Goal: Find specific page/section: Find specific page/section

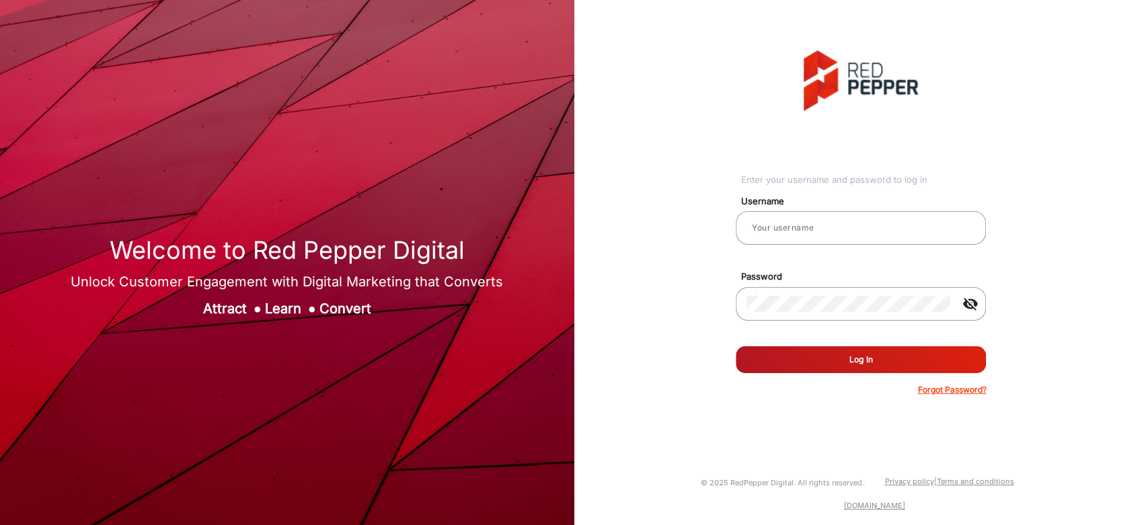
type input "[PERSON_NAME]"
click at [868, 354] on button "Log In" at bounding box center [861, 359] width 250 height 27
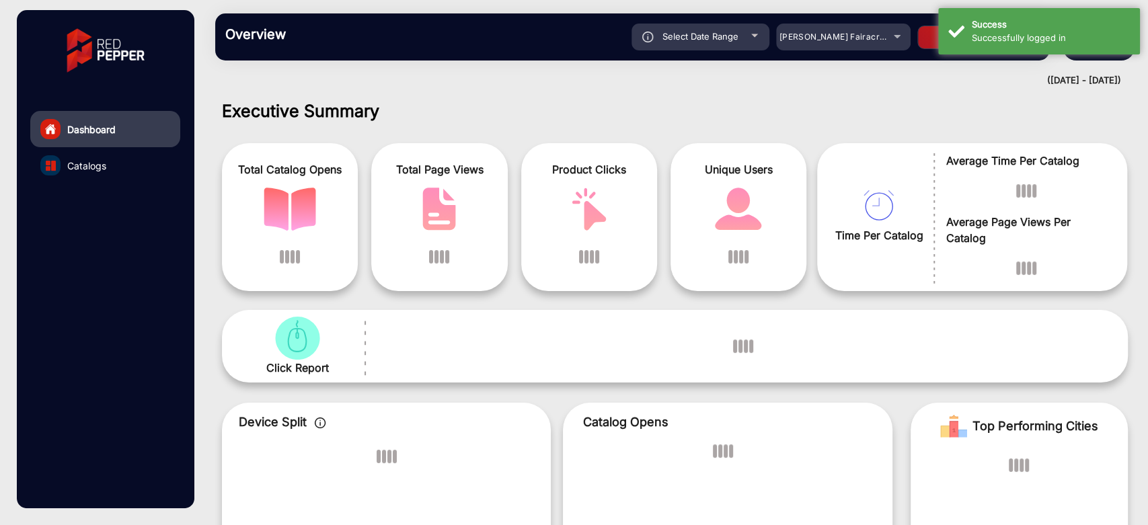
scroll to position [10, 0]
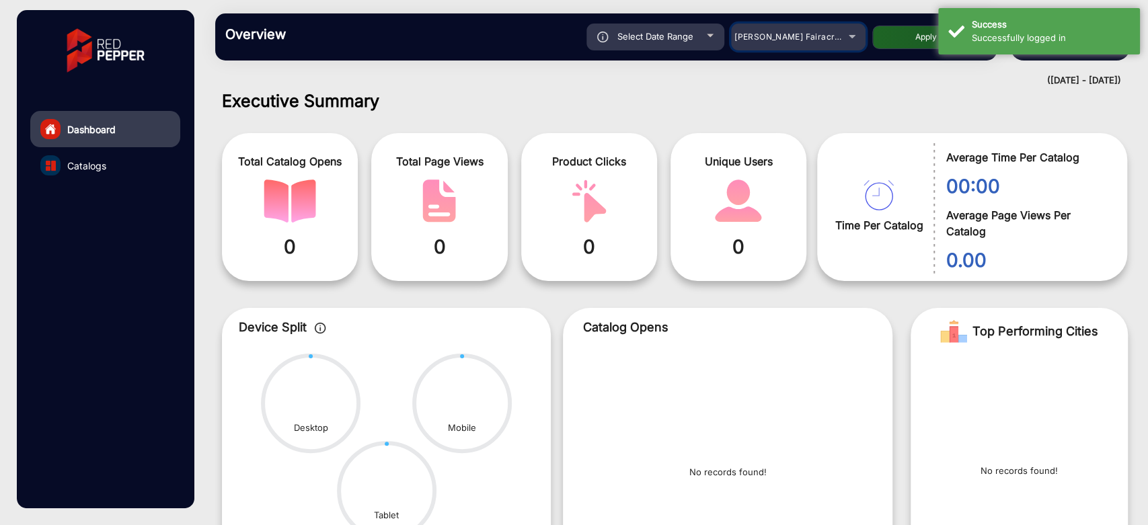
click at [817, 36] on span "[PERSON_NAME] Fairacre Farms" at bounding box center [800, 37] width 133 height 10
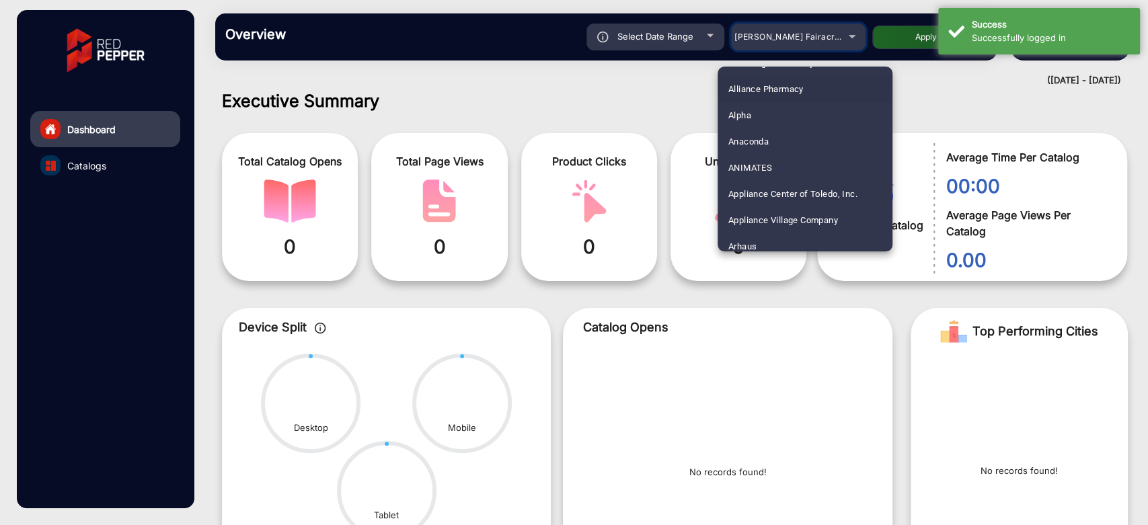
scroll to position [149, 0]
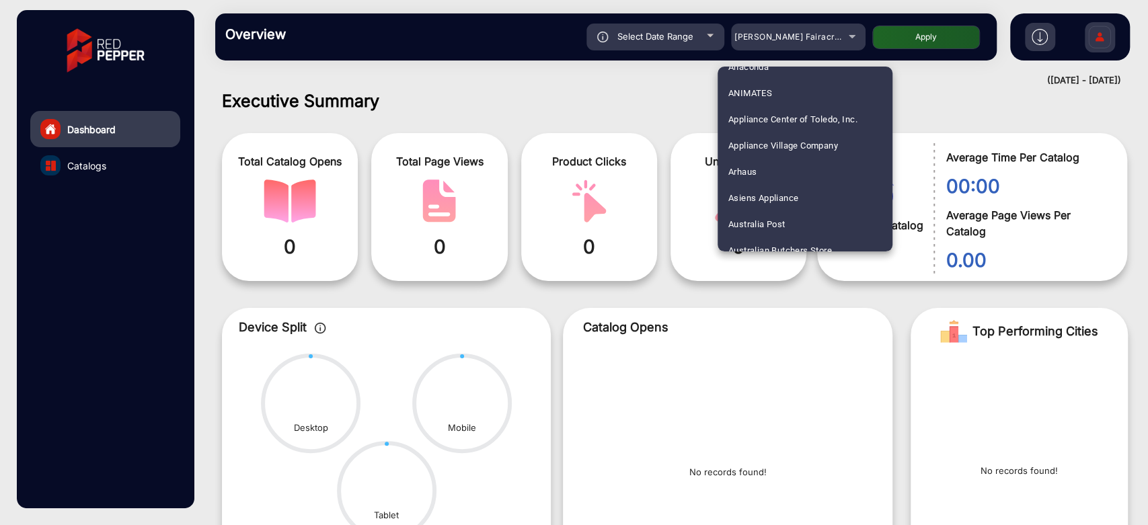
click at [671, 33] on div at bounding box center [574, 262] width 1148 height 525
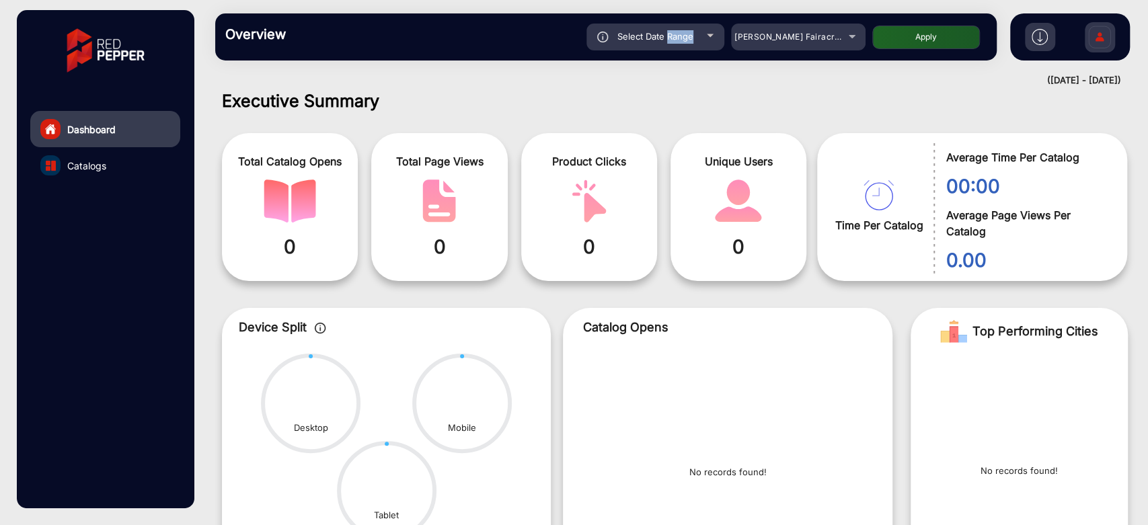
click at [671, 33] on span "Select Date Range" at bounding box center [655, 36] width 76 height 11
type input "[DATE]"
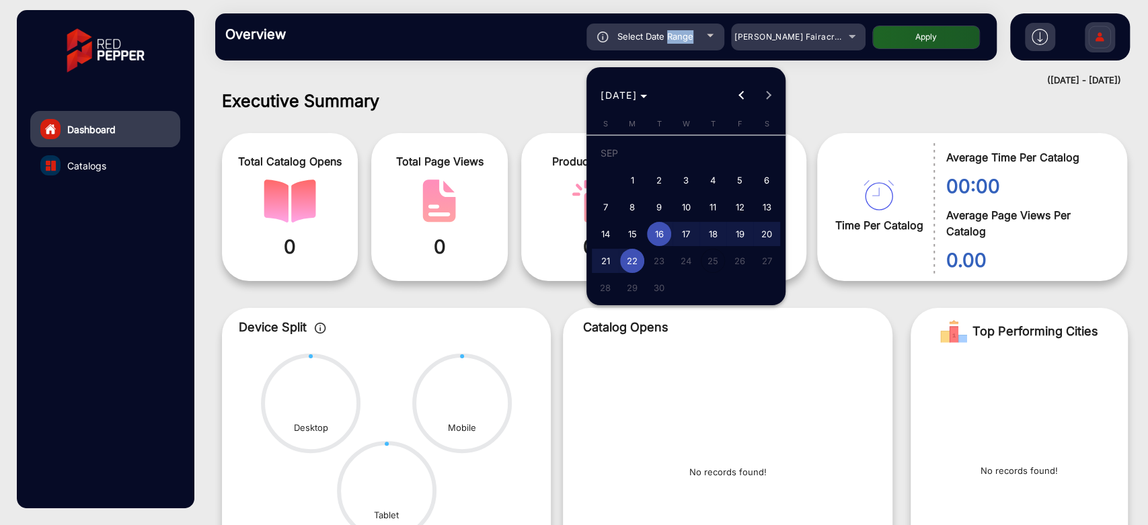
click at [632, 262] on span "22" at bounding box center [632, 261] width 24 height 24
type input "[DATE]"
click at [907, 97] on div at bounding box center [574, 262] width 1148 height 525
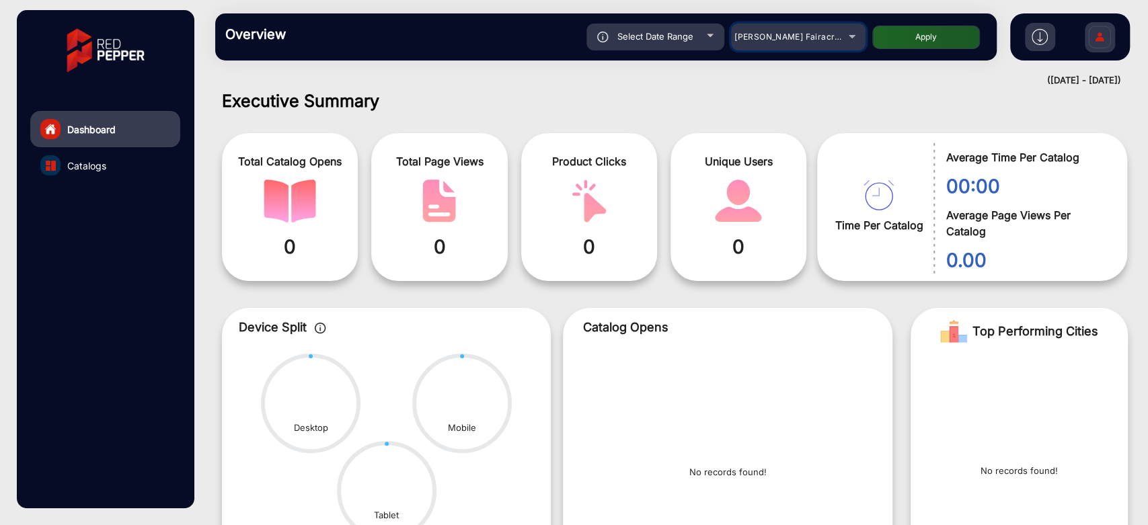
click at [836, 30] on div "[PERSON_NAME] Fairacre Farms" at bounding box center [788, 37] width 108 height 16
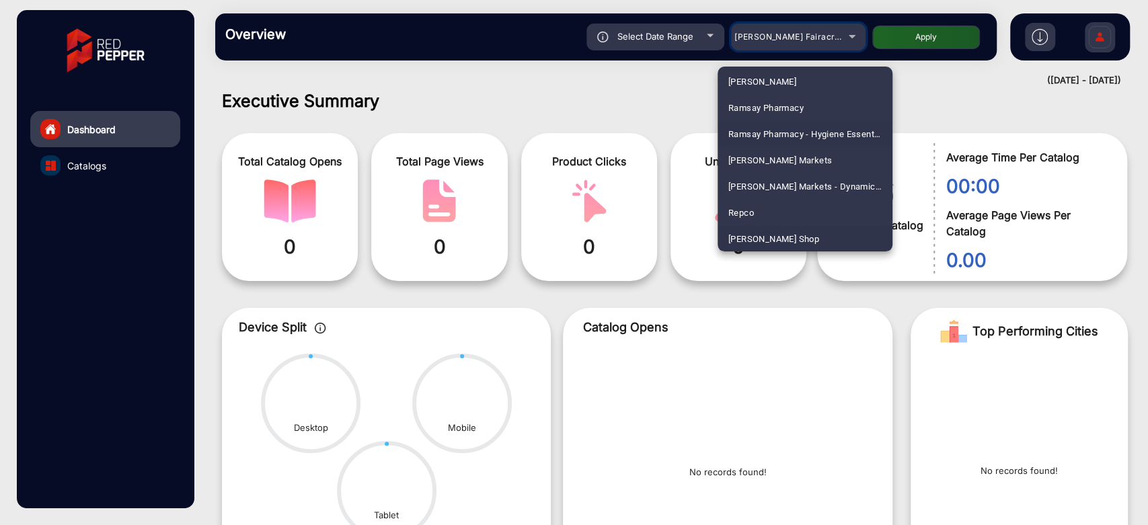
scroll to position [3357, 0]
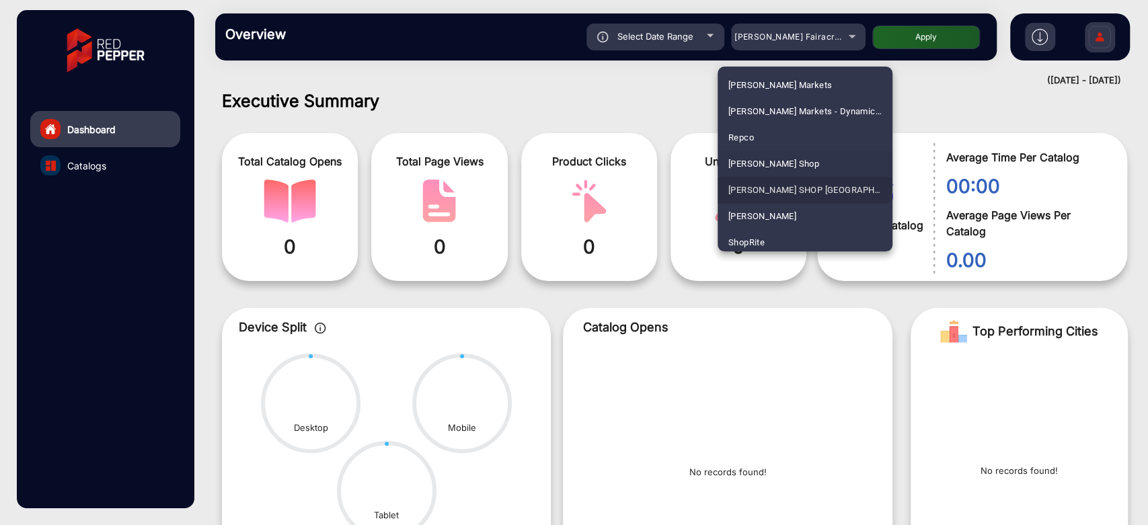
click at [798, 179] on span "[PERSON_NAME] SHOP [GEOGRAPHIC_DATA]" at bounding box center [804, 190] width 153 height 26
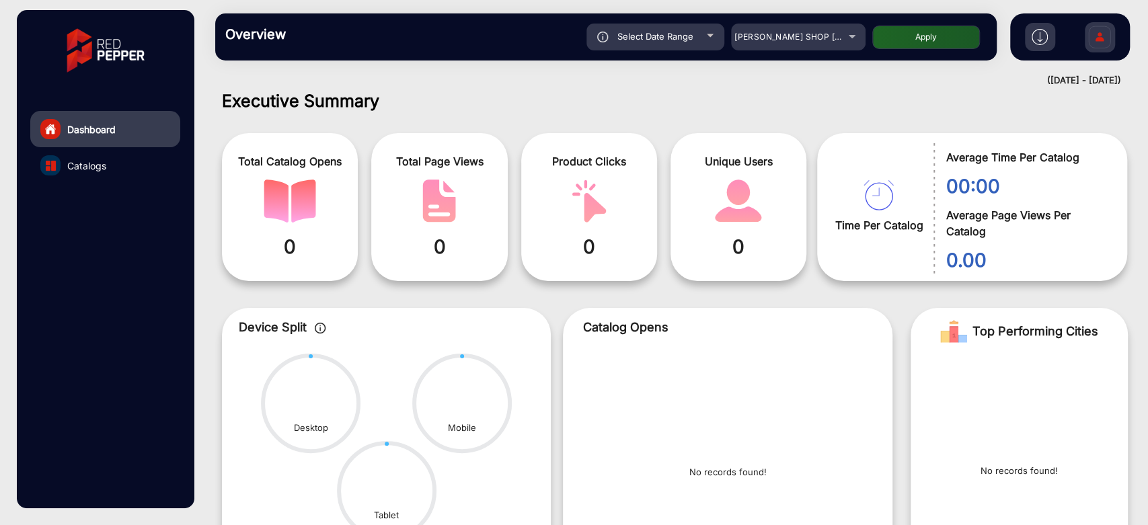
click at [907, 41] on button "Apply" at bounding box center [926, 38] width 108 height 24
type input "[DATE]"
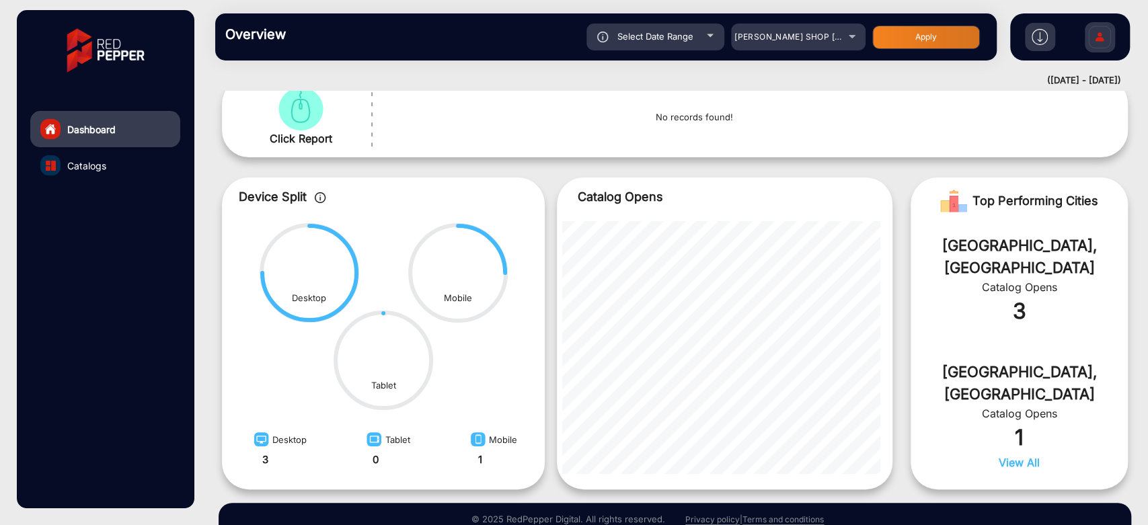
scroll to position [234, 0]
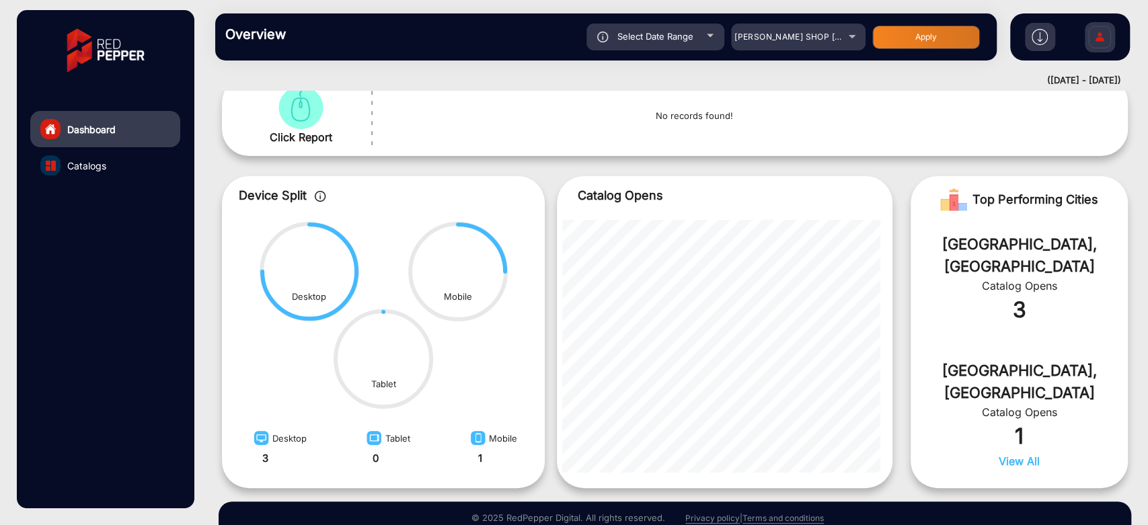
click at [705, 47] on div "Select Date Range" at bounding box center [655, 37] width 138 height 27
type input "[DATE]"
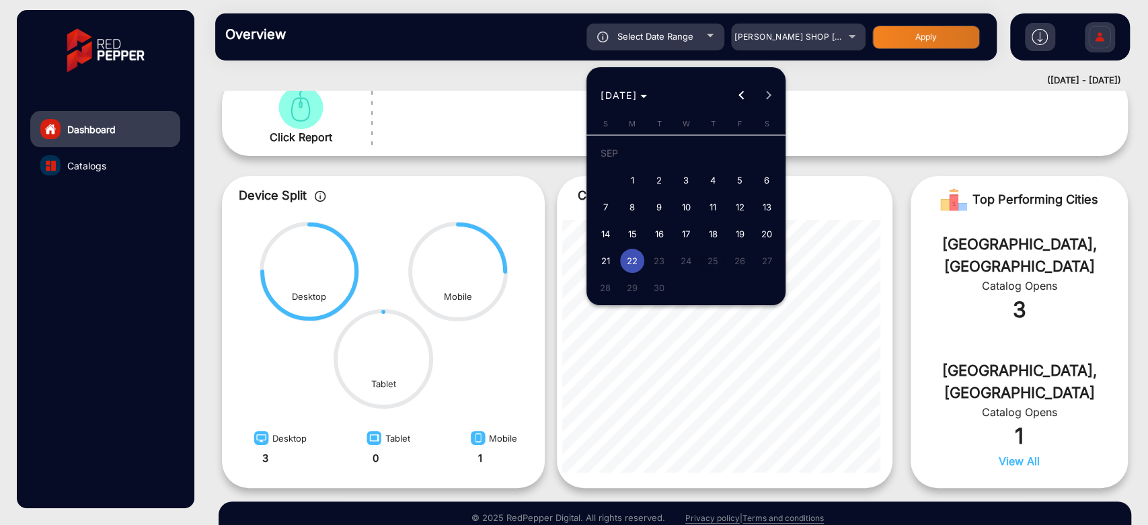
click at [615, 258] on span "21" at bounding box center [605, 261] width 24 height 24
type input "[DATE]"
click at [615, 258] on span "21" at bounding box center [605, 261] width 24 height 24
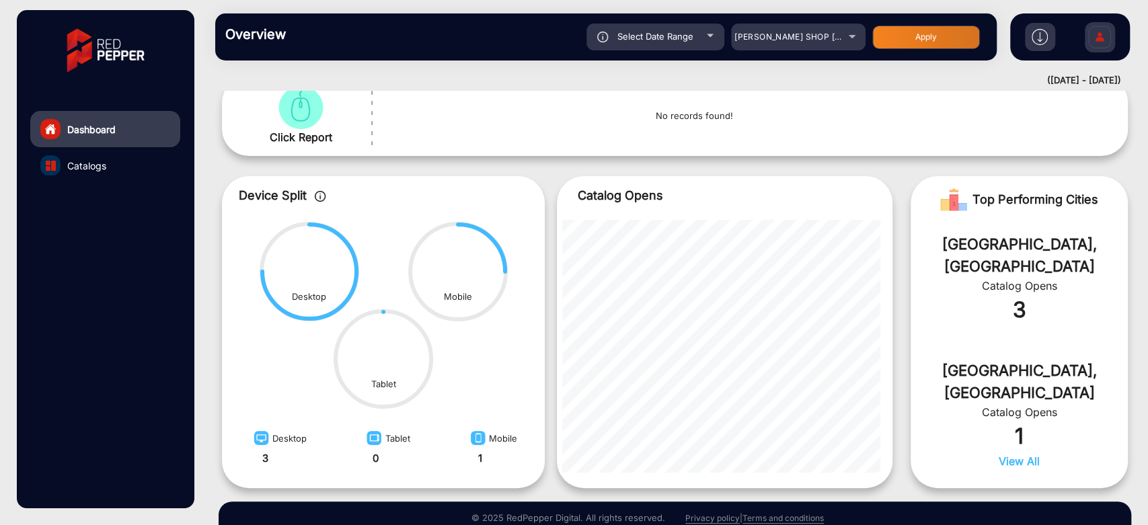
type input "[DATE]"
click at [944, 26] on button "Apply" at bounding box center [926, 38] width 108 height 24
type input "[DATE]"
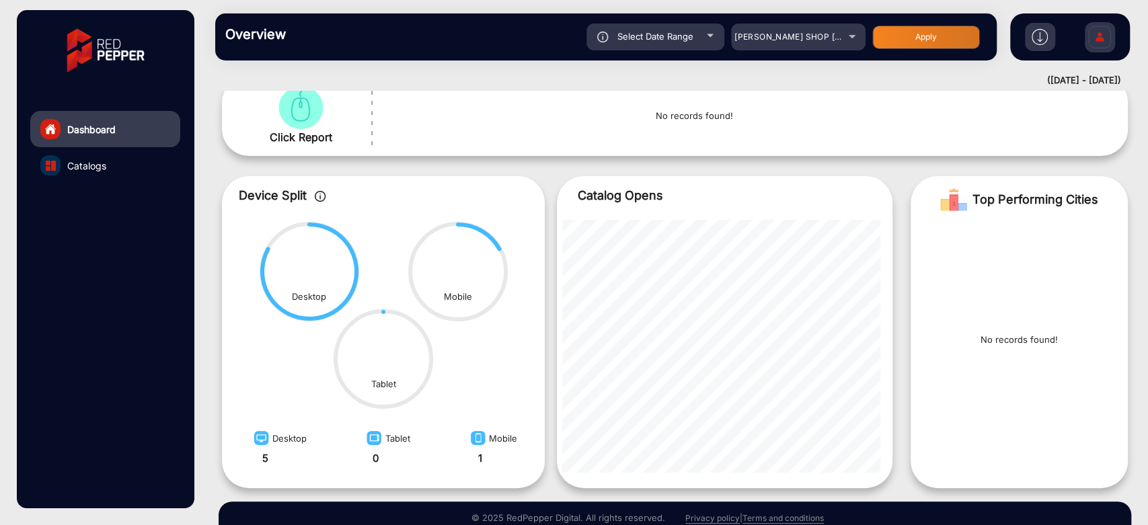
scroll to position [10, 0]
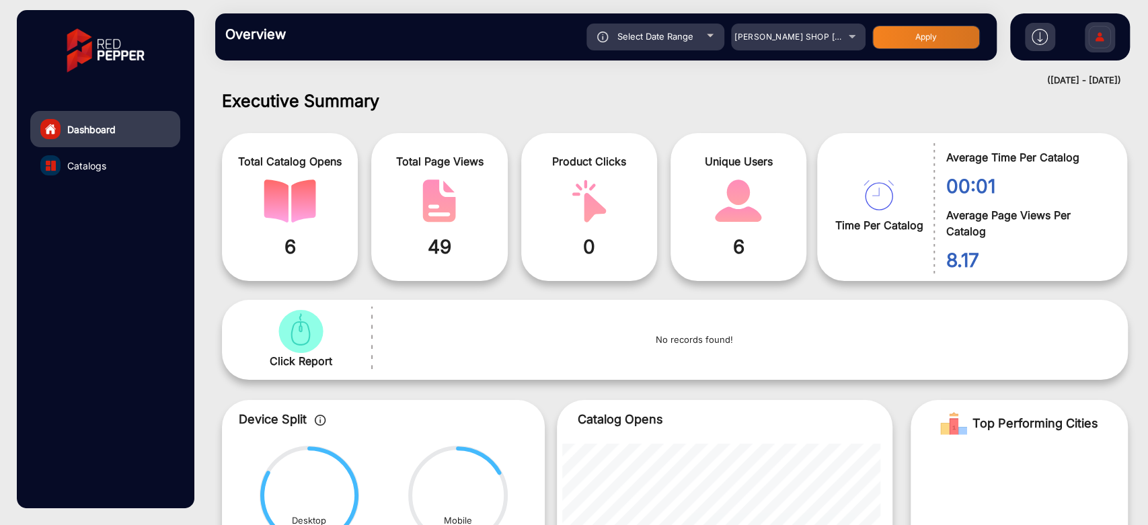
click at [674, 36] on span "Select Date Range" at bounding box center [655, 36] width 76 height 11
type input "[DATE]"
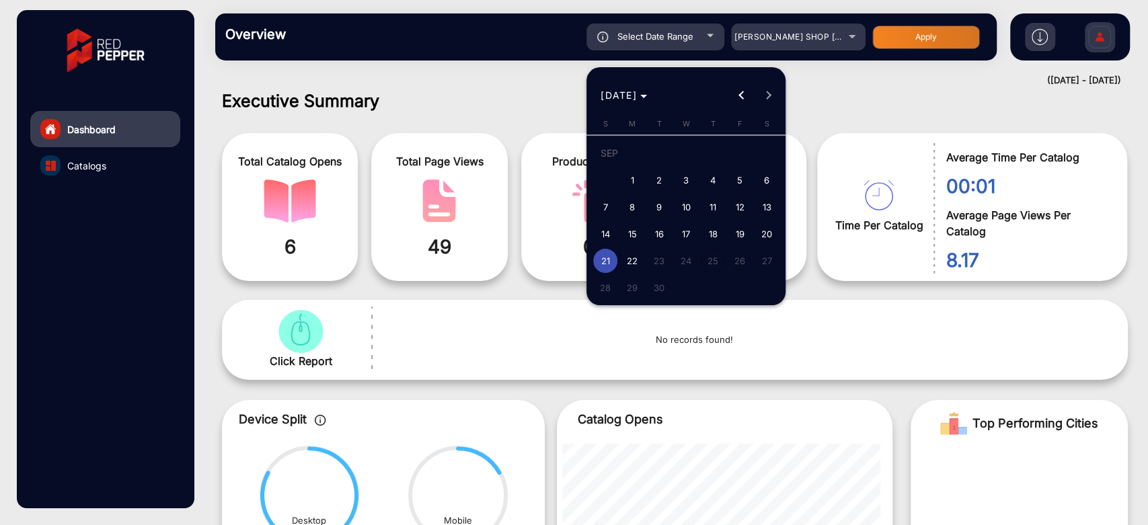
click at [767, 236] on span "20" at bounding box center [766, 234] width 24 height 24
type input "[DATE]"
click at [717, 231] on span "18" at bounding box center [713, 234] width 24 height 24
type input "[DATE]"
click at [717, 231] on span "18" at bounding box center [713, 234] width 24 height 24
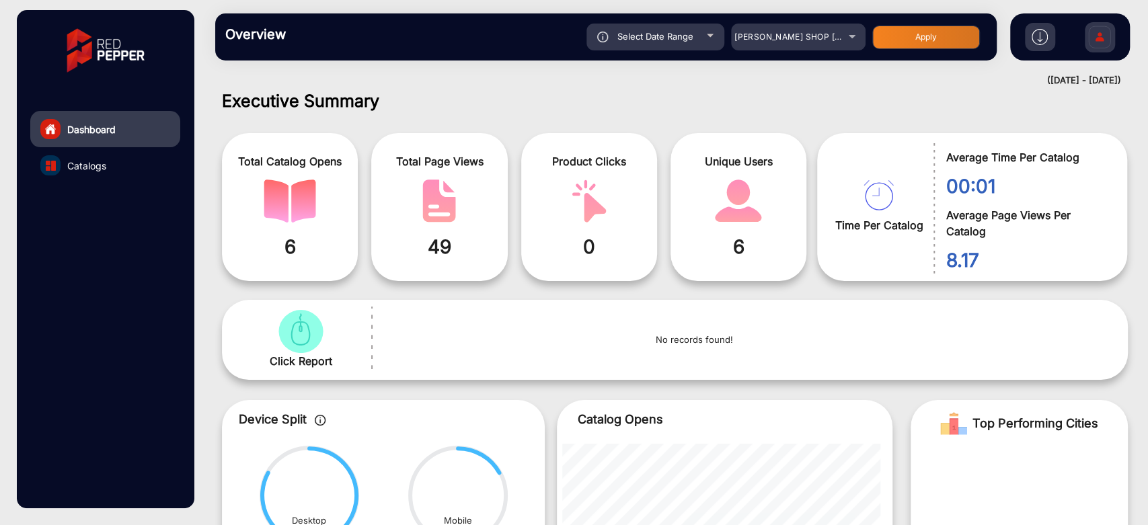
click at [945, 33] on button "Apply" at bounding box center [926, 38] width 108 height 24
type input "[DATE]"
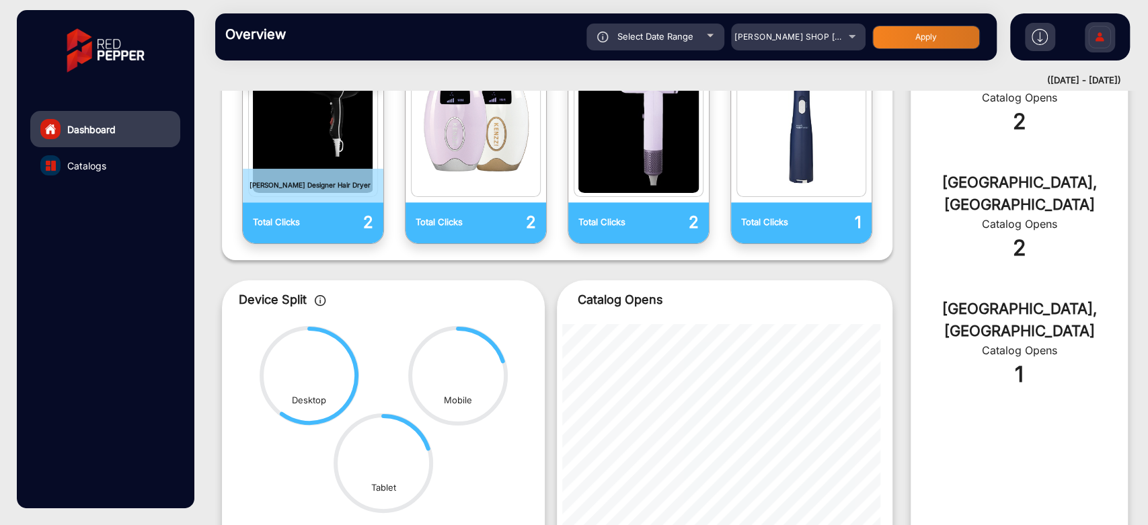
scroll to position [522, 0]
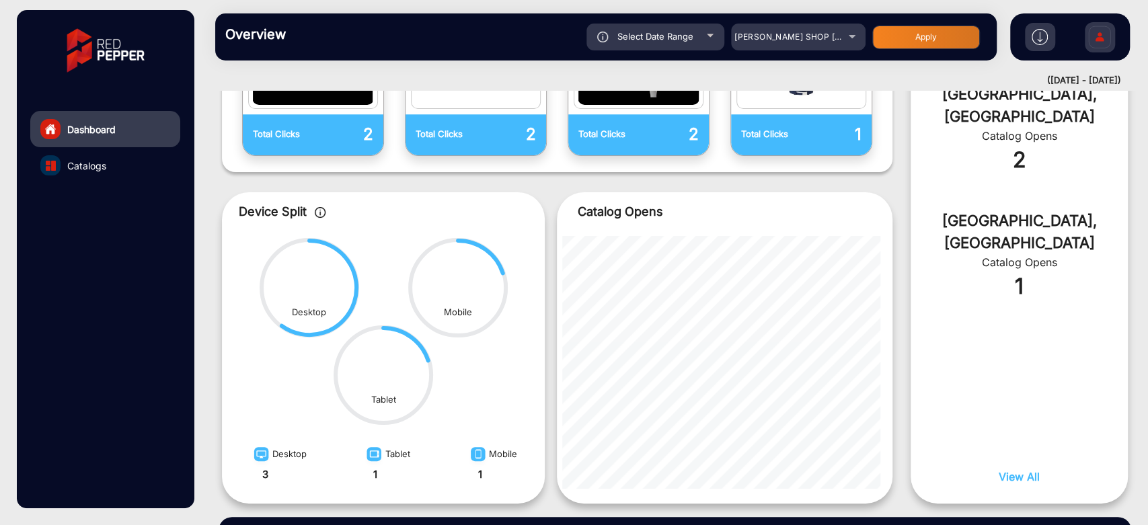
click at [114, 169] on link "Catalogs" at bounding box center [105, 165] width 150 height 36
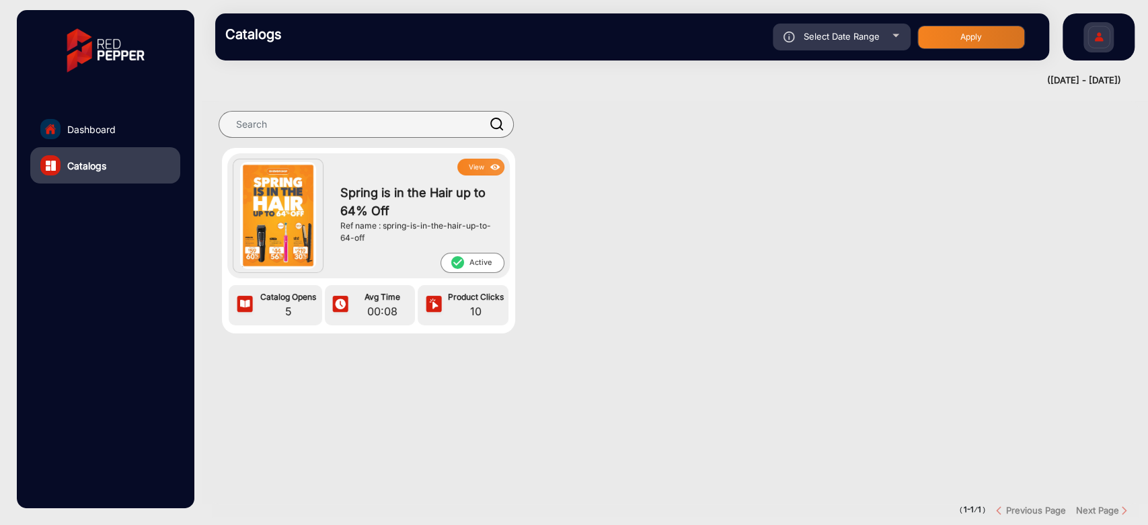
click at [484, 173] on button "View" at bounding box center [480, 167] width 47 height 17
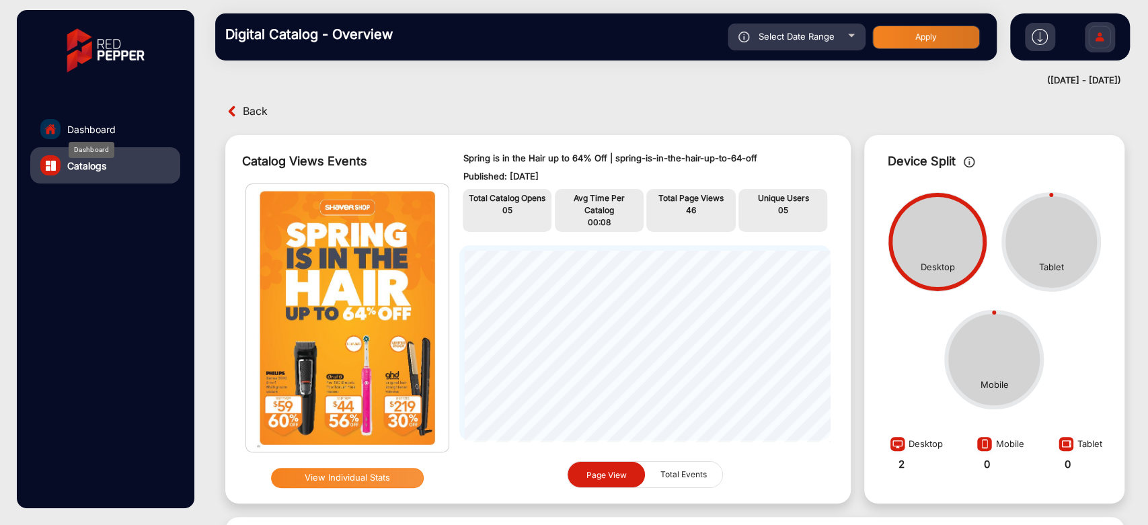
click at [113, 130] on span "Dashboard" at bounding box center [91, 129] width 48 height 14
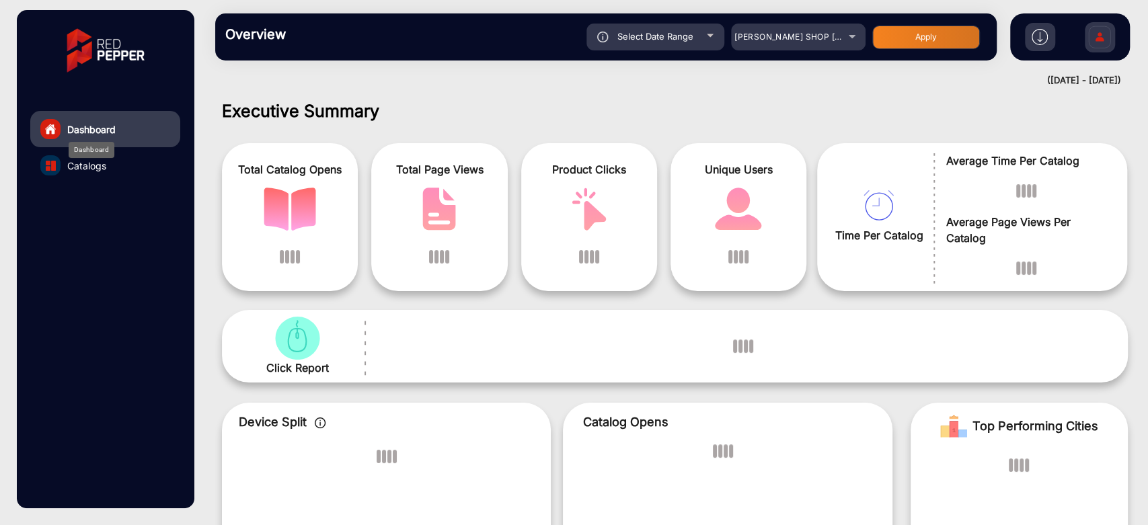
scroll to position [10, 0]
